Goal: Transaction & Acquisition: Purchase product/service

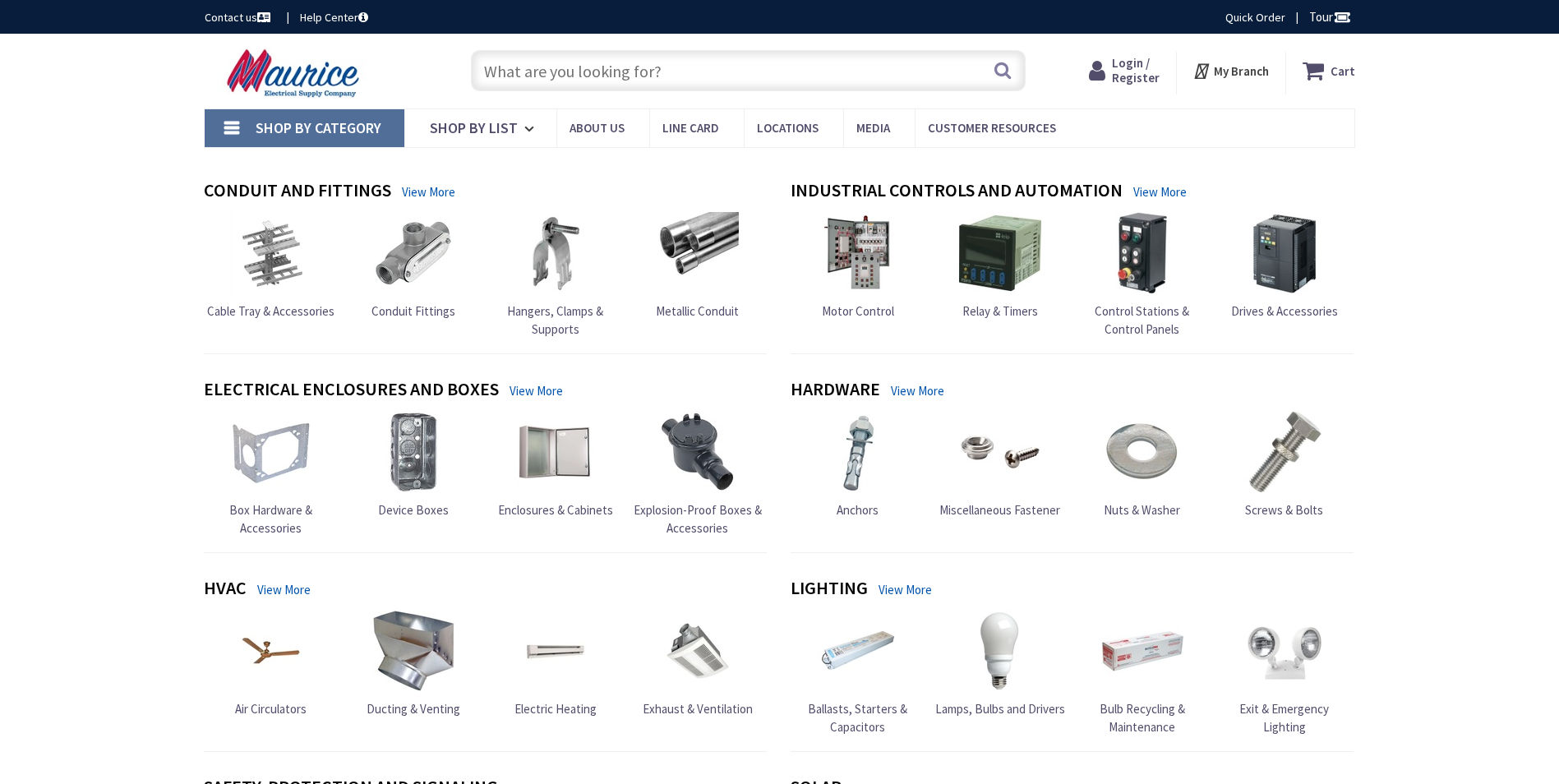
type input "Recreation Department, [STREET_ADDRESS][US_STATE]"
click at [541, 67] on input "text" at bounding box center [748, 70] width 555 height 41
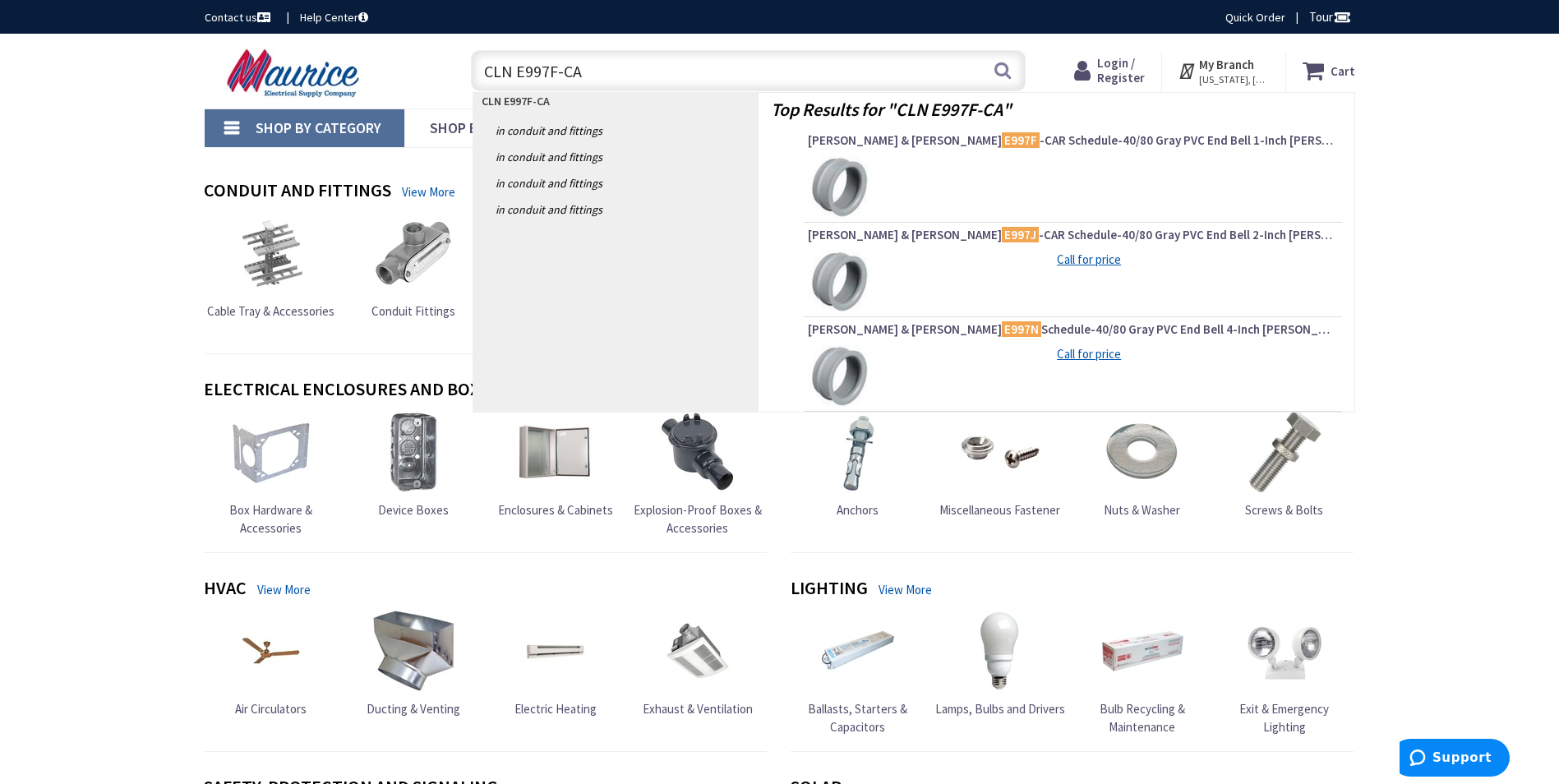
type input "CLN E997F-CAR"
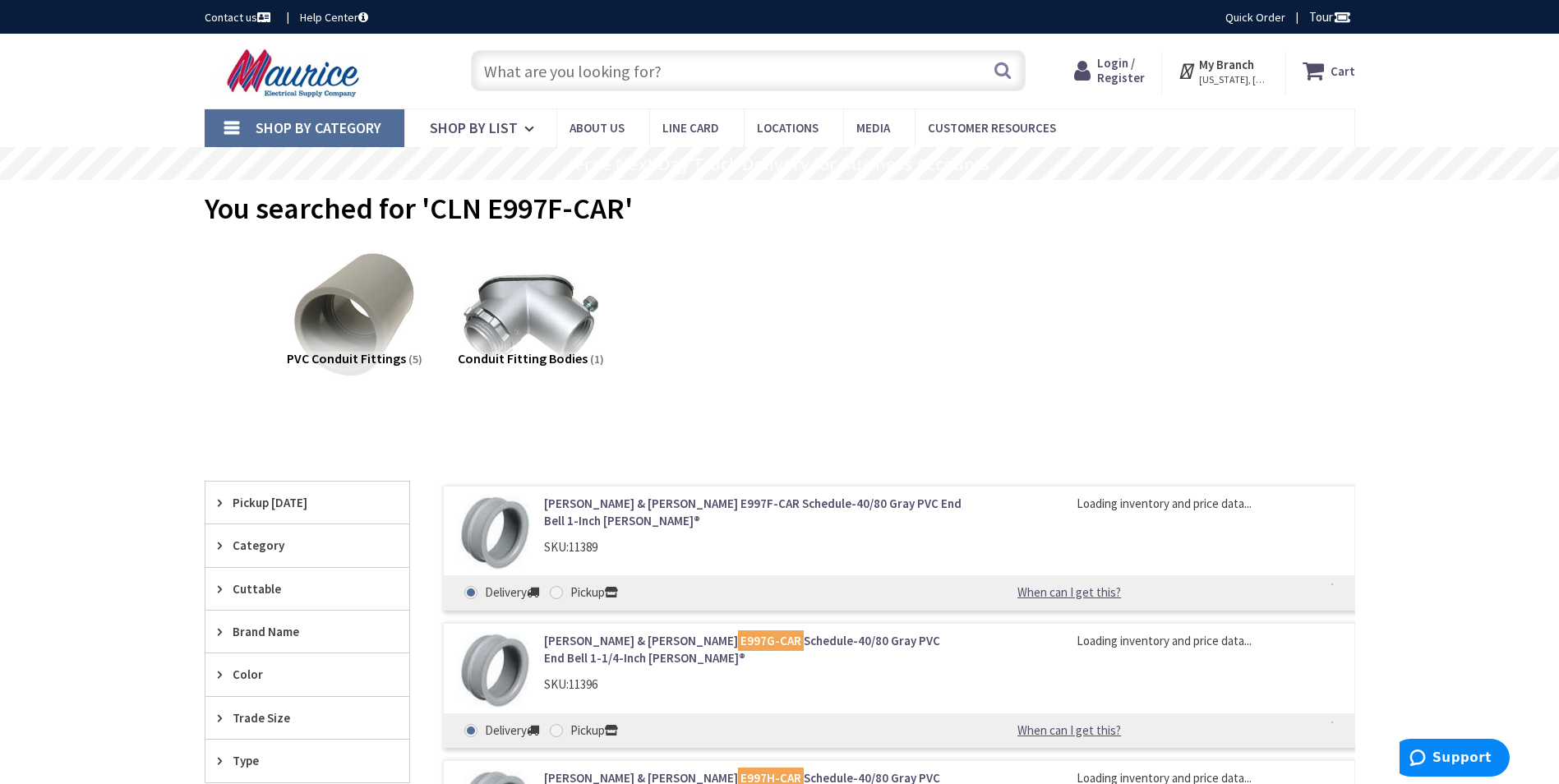
click at [820, 503] on link "[PERSON_NAME] & [PERSON_NAME] E997F-CAR Schedule-40/80 Gray PVC End Bell 1-Inch…" at bounding box center [754, 512] width 419 height 35
